Goal: Task Accomplishment & Management: Complete application form

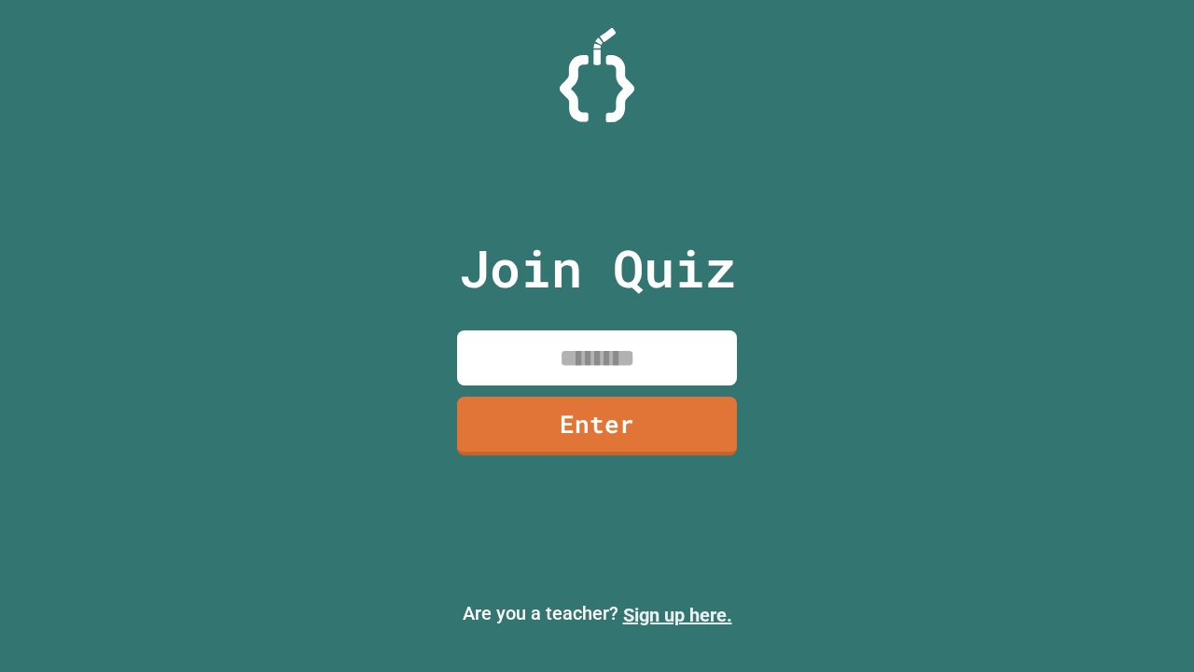
click at [677, 615] on link "Sign up here." at bounding box center [677, 615] width 109 height 22
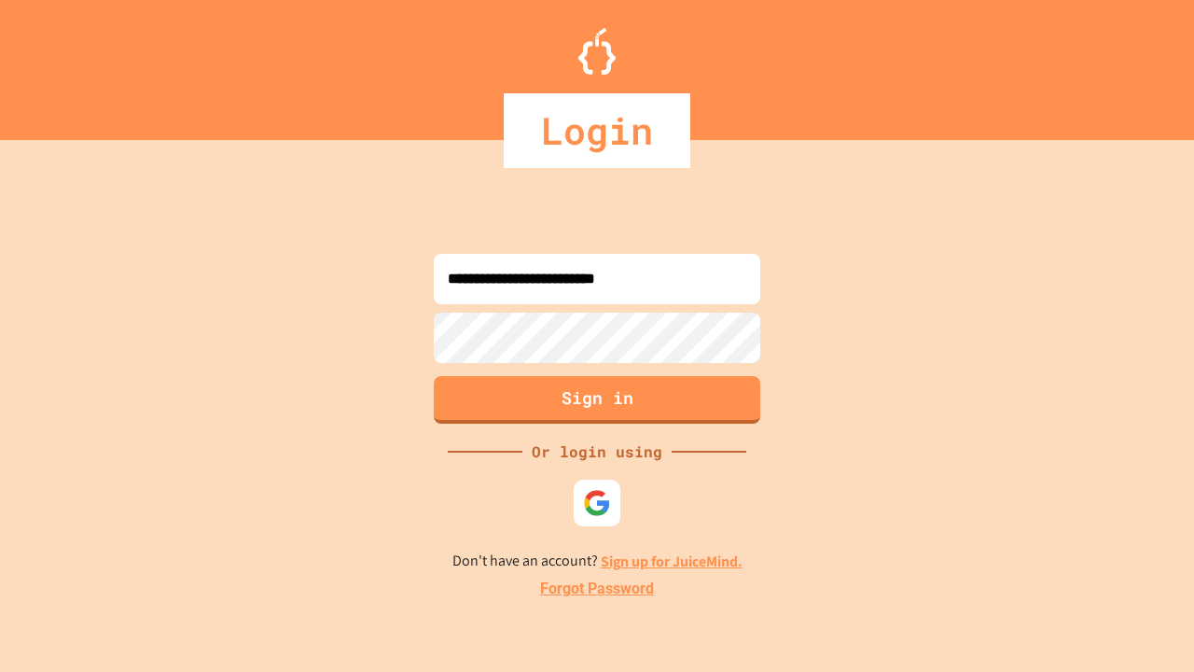
type input "**********"
